Goal: Transaction & Acquisition: Subscribe to service/newsletter

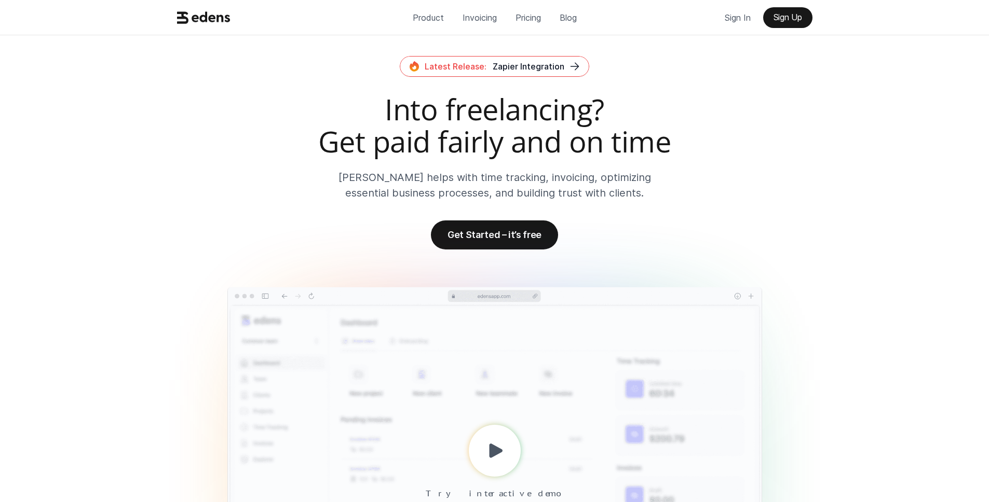
scroll to position [2630, 0]
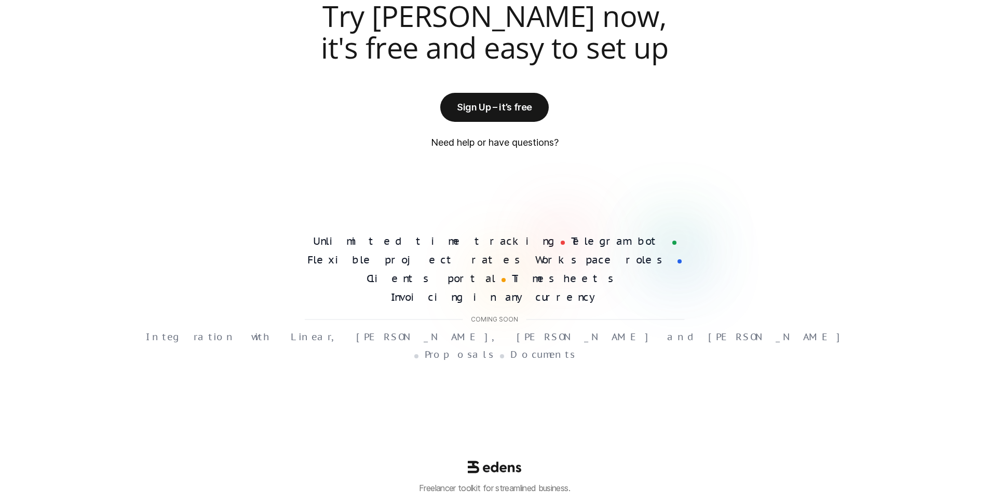
click at [780, 92] on div "Try [PERSON_NAME] now, it's free and easy to set up Sign Up – it’s free Need he…" at bounding box center [494, 78] width 989 height 157
